Goal: Task Accomplishment & Management: Use online tool/utility

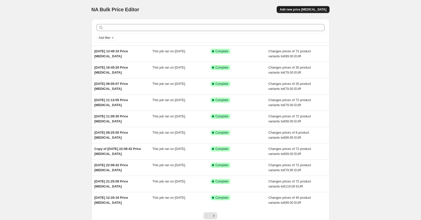
click at [301, 11] on span "Add new price change job" at bounding box center [303, 10] width 47 height 4
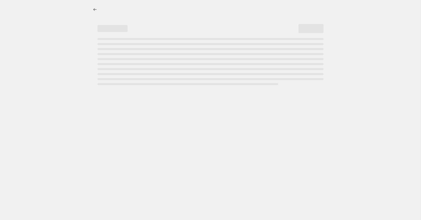
select select "percentage"
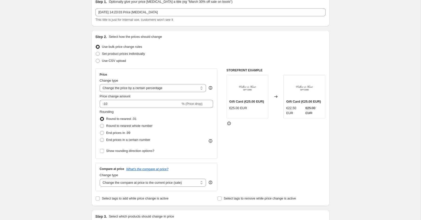
scroll to position [44, 0]
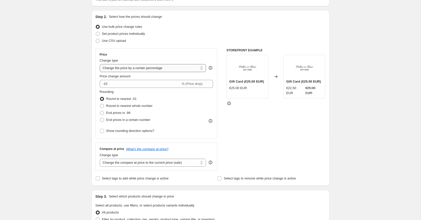
click at [135, 70] on select "Change the price to a certain amount Change the price by a certain amount Chang…" at bounding box center [153, 68] width 107 height 8
click at [100, 64] on select "Change the price to a certain amount Change the price by a certain amount Chang…" at bounding box center [153, 68] width 107 height 8
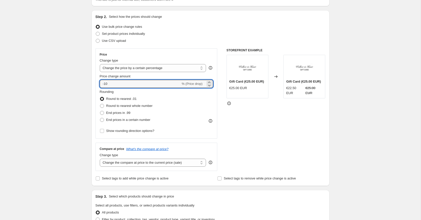
drag, startPoint x: 105, startPoint y: 85, endPoint x: 99, endPoint y: 84, distance: 5.4
click at [99, 84] on div "Price Change type Change the price to a certain amount Change the price by a ce…" at bounding box center [157, 93] width 122 height 91
click at [110, 84] on input "10" at bounding box center [137, 84] width 75 height 8
type input "1"
type input "50"
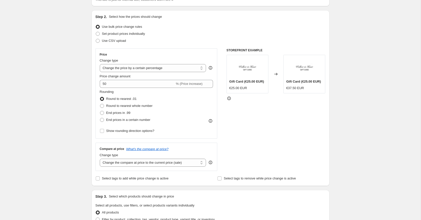
click at [49, 83] on div "Create new price change job. This page is ready Create new price change job Dra…" at bounding box center [210, 220] width 421 height 529
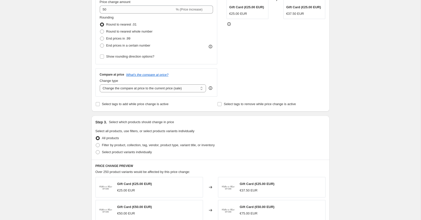
scroll to position [120, 0]
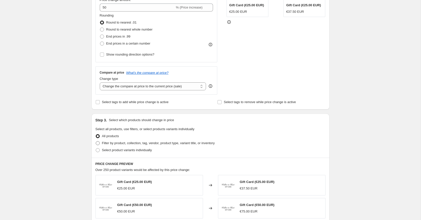
click at [98, 144] on span at bounding box center [98, 143] width 4 height 4
click at [96, 142] on input "Filter by product, collection, tag, vendor, product type, variant title, or inv…" at bounding box center [96, 141] width 0 height 0
radio input "true"
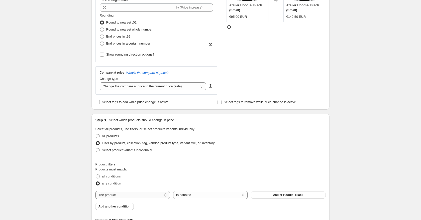
click at [137, 194] on select "The product The product's collection The product's tag The product's vendor The…" at bounding box center [133, 195] width 74 height 8
select select "collection"
click at [274, 195] on span "2 Summer Shirts for $70" at bounding box center [288, 195] width 35 height 4
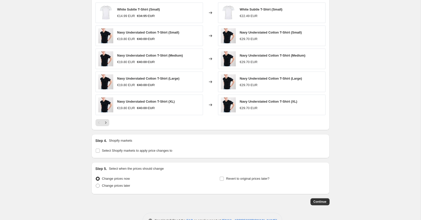
scroll to position [365, 0]
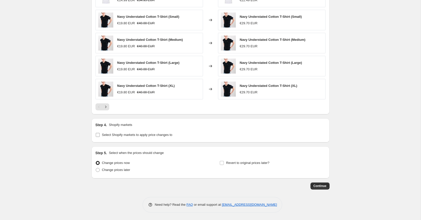
click at [99, 134] on input "Select Shopify markets to apply price changes to" at bounding box center [98, 135] width 4 height 4
checkbox input "true"
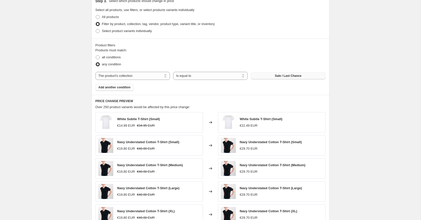
scroll to position [355, 0]
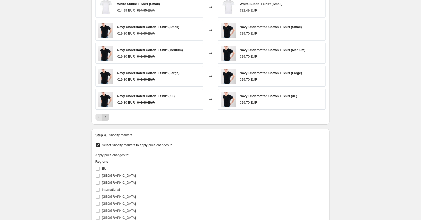
click at [106, 117] on icon "Next" at bounding box center [105, 117] width 5 height 5
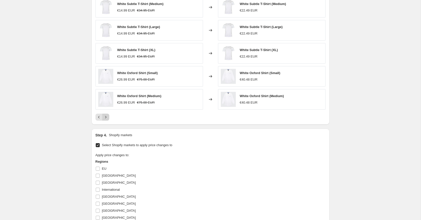
click at [106, 117] on icon "Next" at bounding box center [105, 117] width 5 height 5
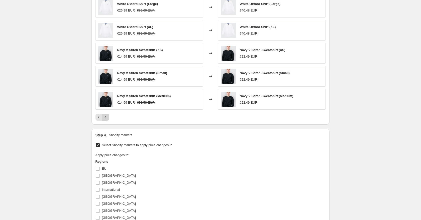
click at [106, 117] on icon "Next" at bounding box center [105, 117] width 5 height 5
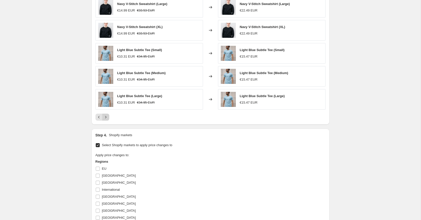
click at [106, 117] on icon "Next" at bounding box center [105, 117] width 5 height 5
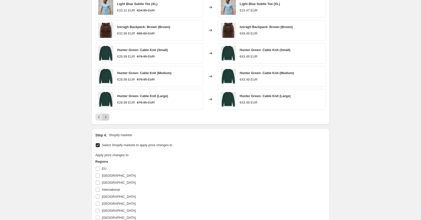
click at [106, 117] on icon "Next" at bounding box center [105, 117] width 5 height 5
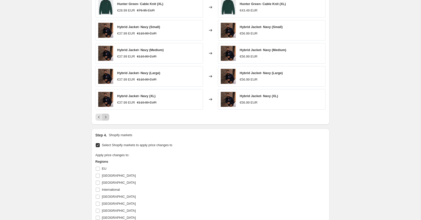
click at [106, 117] on icon "Next" at bounding box center [105, 117] width 5 height 5
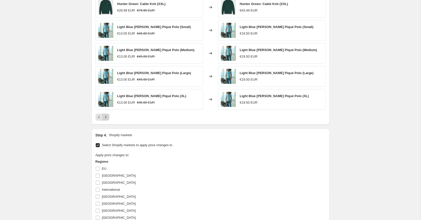
click at [106, 117] on icon "Next" at bounding box center [105, 117] width 5 height 5
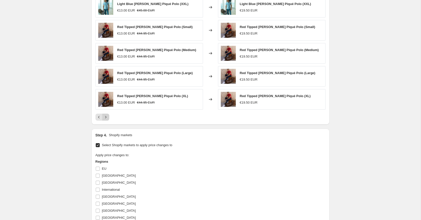
click at [106, 117] on icon "Next" at bounding box center [105, 117] width 5 height 5
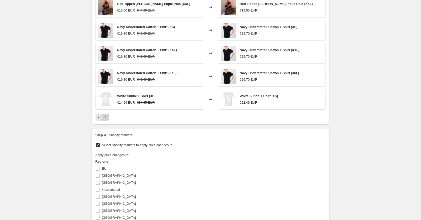
click at [106, 117] on icon "Next" at bounding box center [105, 117] width 5 height 5
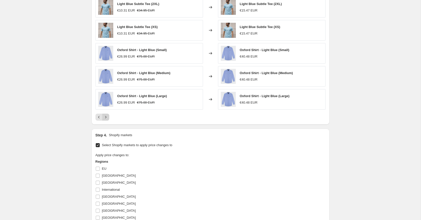
click at [106, 117] on icon "Next" at bounding box center [105, 117] width 5 height 5
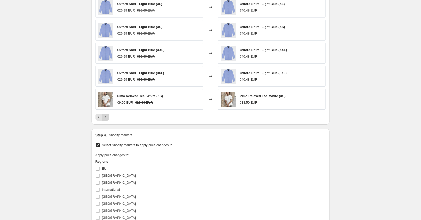
click at [106, 117] on icon "Next" at bounding box center [105, 117] width 5 height 5
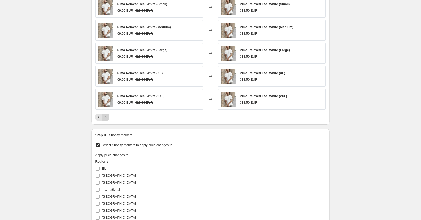
click at [106, 117] on icon "Next" at bounding box center [105, 117] width 5 height 5
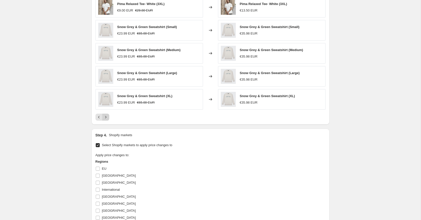
click at [106, 117] on icon "Next" at bounding box center [105, 117] width 5 height 5
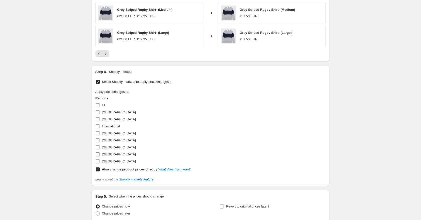
scroll to position [421, 0]
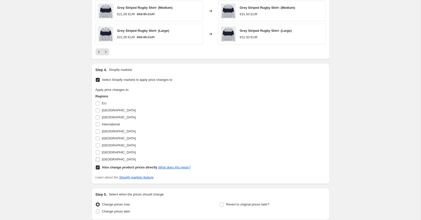
click at [97, 161] on input "United States" at bounding box center [98, 160] width 4 height 4
checkbox input "true"
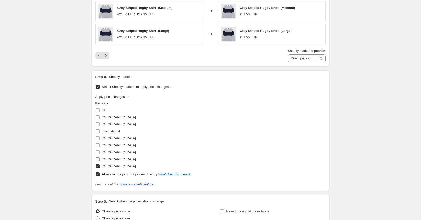
click at [98, 158] on input "United Kingdom" at bounding box center [98, 160] width 4 height 4
checkbox input "true"
click at [98, 151] on input "UAE" at bounding box center [98, 153] width 4 height 4
checkbox input "true"
click at [98, 145] on input "Spain" at bounding box center [98, 146] width 4 height 4
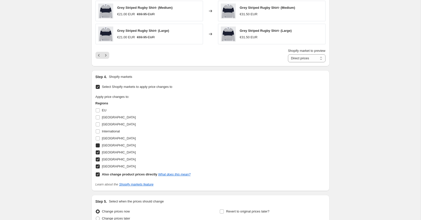
checkbox input "true"
click at [98, 141] on input "Ireland" at bounding box center [98, 139] width 4 height 4
checkbox input "true"
click at [98, 133] on input "International" at bounding box center [98, 132] width 4 height 4
checkbox input "true"
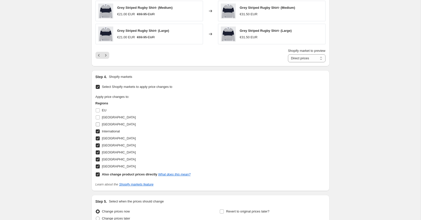
click at [98, 126] on input "Canada" at bounding box center [98, 125] width 4 height 4
checkbox input "true"
click at [98, 118] on input "Australia" at bounding box center [98, 118] width 4 height 4
checkbox input "true"
click at [98, 111] on input "EU" at bounding box center [98, 111] width 4 height 4
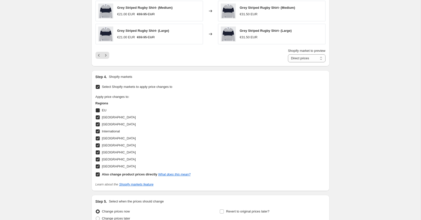
checkbox input "true"
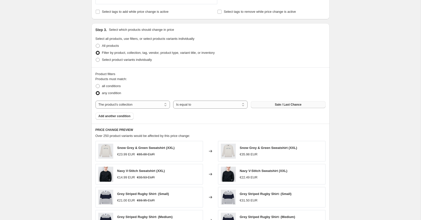
scroll to position [0, 0]
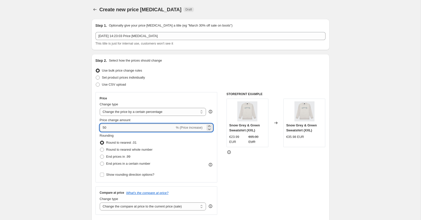
drag, startPoint x: 115, startPoint y: 128, endPoint x: 105, endPoint y: 127, distance: 10.1
click at [105, 127] on input "50" at bounding box center [137, 128] width 75 height 8
type input "20"
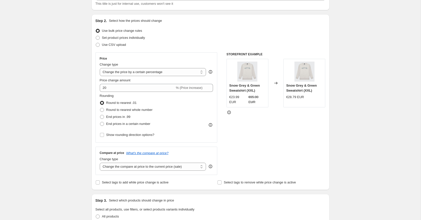
scroll to position [53, 0]
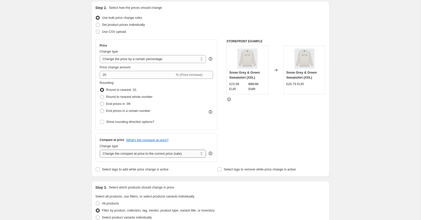
click at [128, 155] on select "Change the compare at price to the current price (sale) Change the compare at p…" at bounding box center [153, 154] width 107 height 8
select select "no_change"
click at [100, 150] on select "Change the compare at price to the current price (sale) Change the compare at p…" at bounding box center [153, 154] width 107 height 8
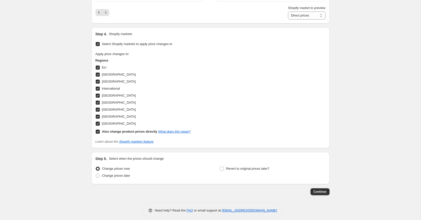
scroll to position [469, 0]
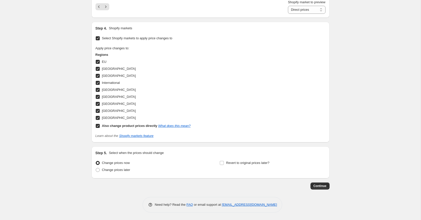
click at [327, 187] on button "Continue" at bounding box center [320, 186] width 19 height 7
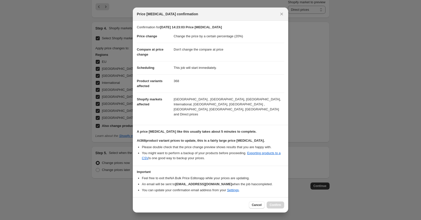
scroll to position [11, 0]
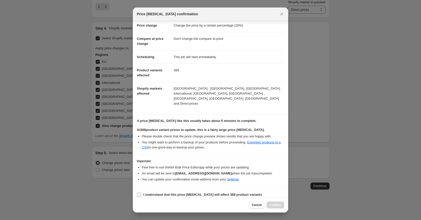
click at [138, 193] on span ":r25:" at bounding box center [139, 195] width 5 height 5
click at [138, 193] on input "I understand that this price change job will affect 368 product variants" at bounding box center [139, 195] width 4 height 4
checkbox input "true"
click at [280, 205] on span "Confirm" at bounding box center [276, 205] width 12 height 4
